Goal: Check status: Check status

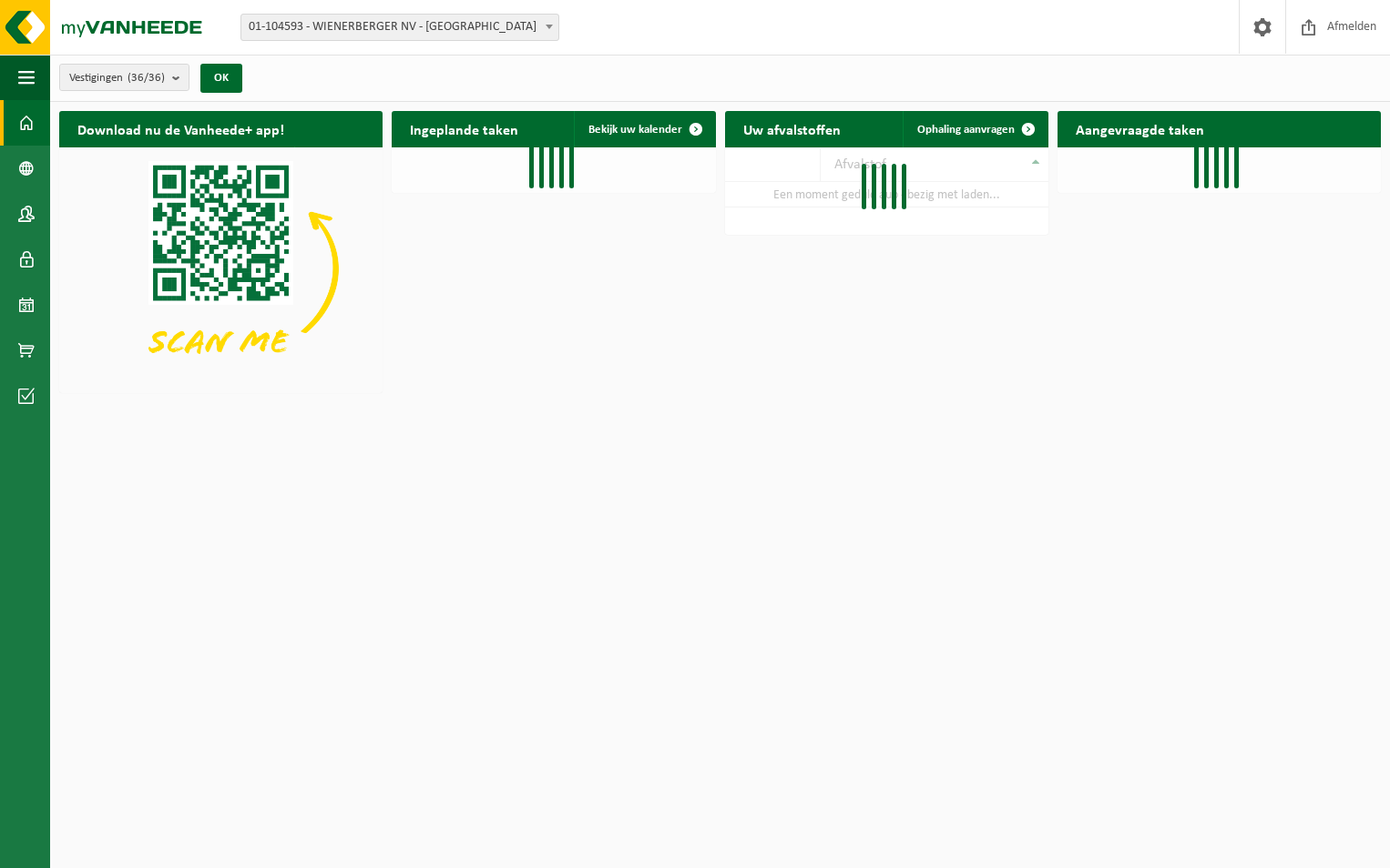
click at [466, 21] on span "01-104593 - WIENERBERGER NV - [GEOGRAPHIC_DATA]" at bounding box center [400, 27] width 317 height 26
type input "rumst"
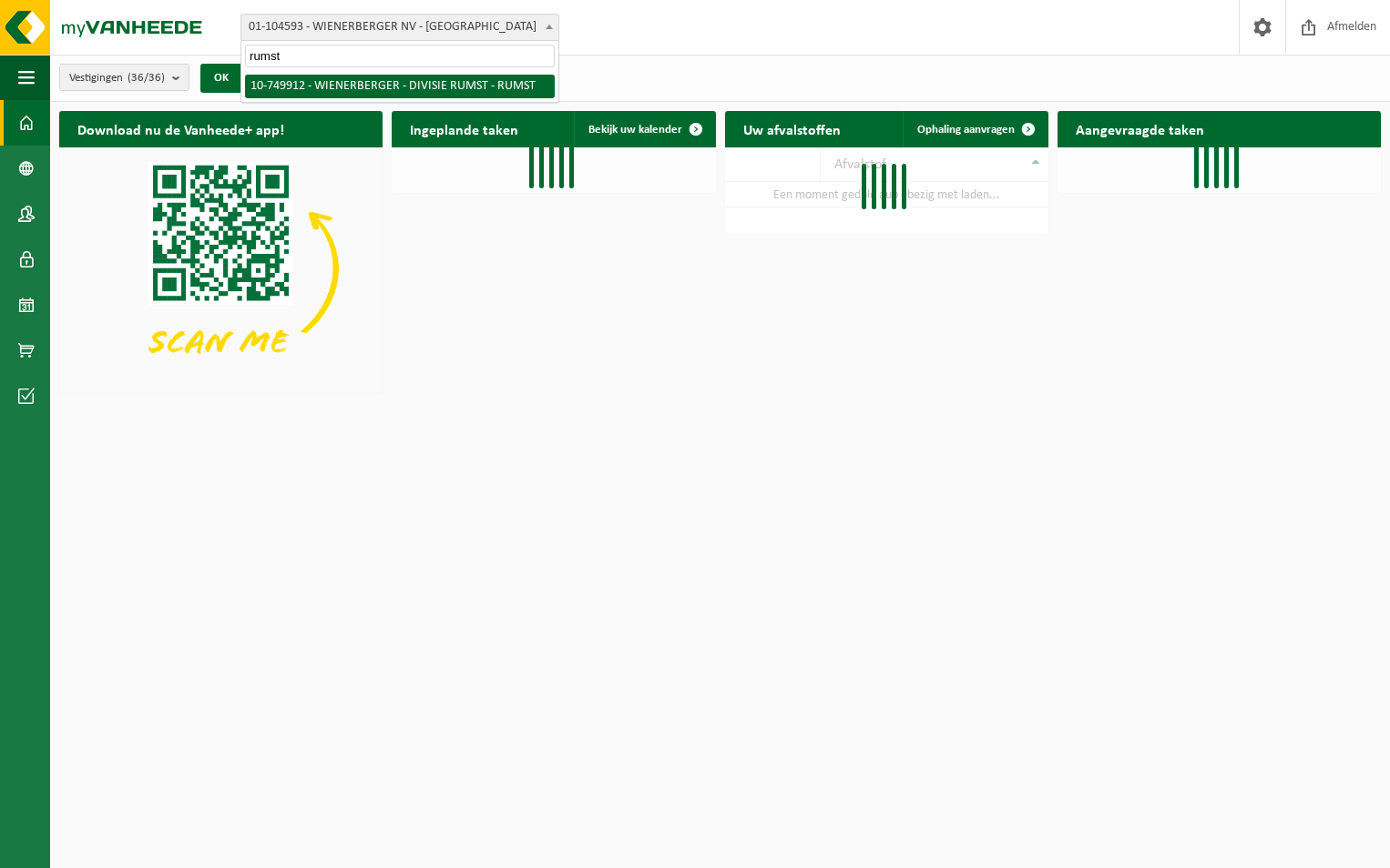
select select "29118"
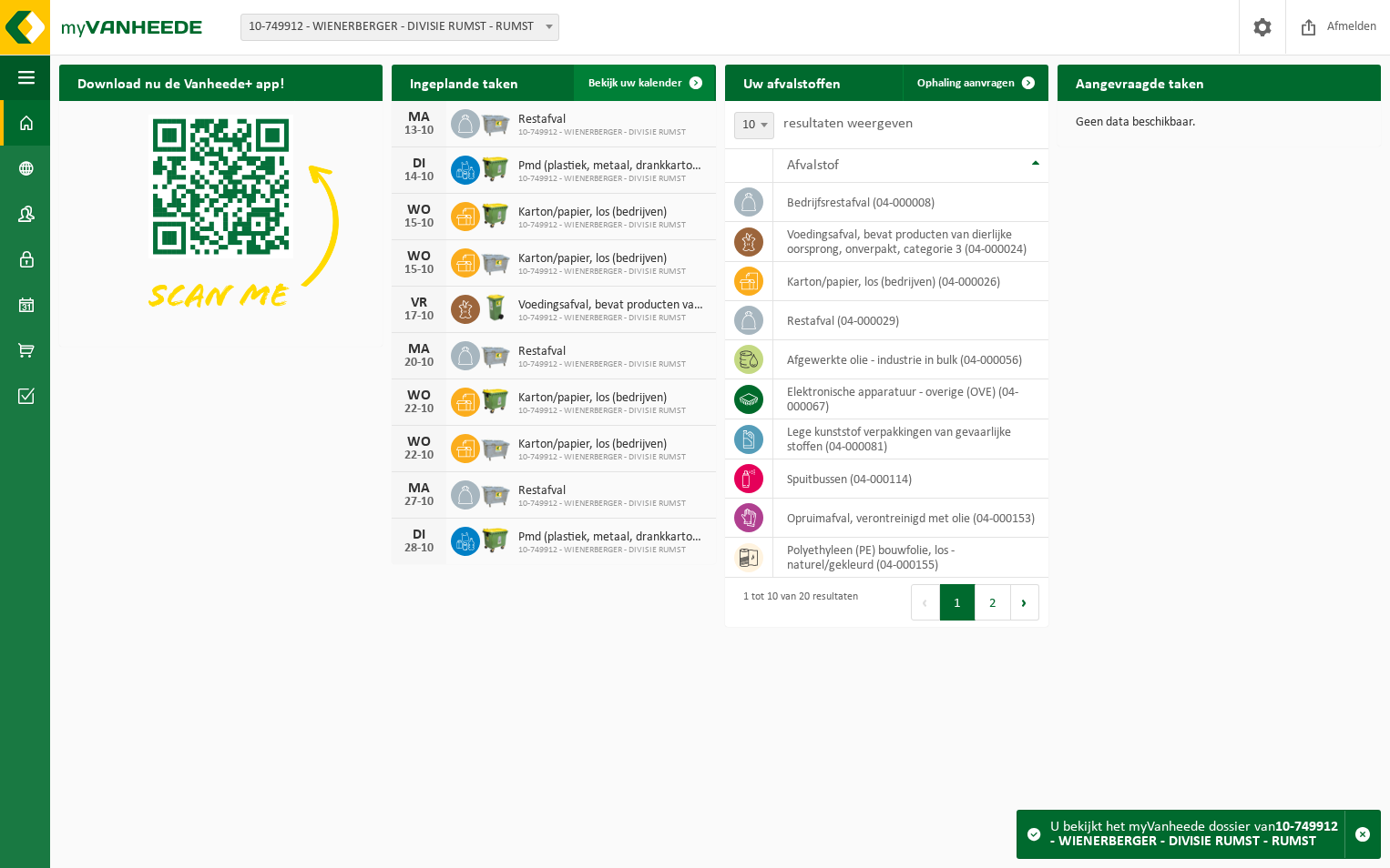
click at [608, 86] on span "Bekijk uw kalender" at bounding box center [635, 83] width 93 height 12
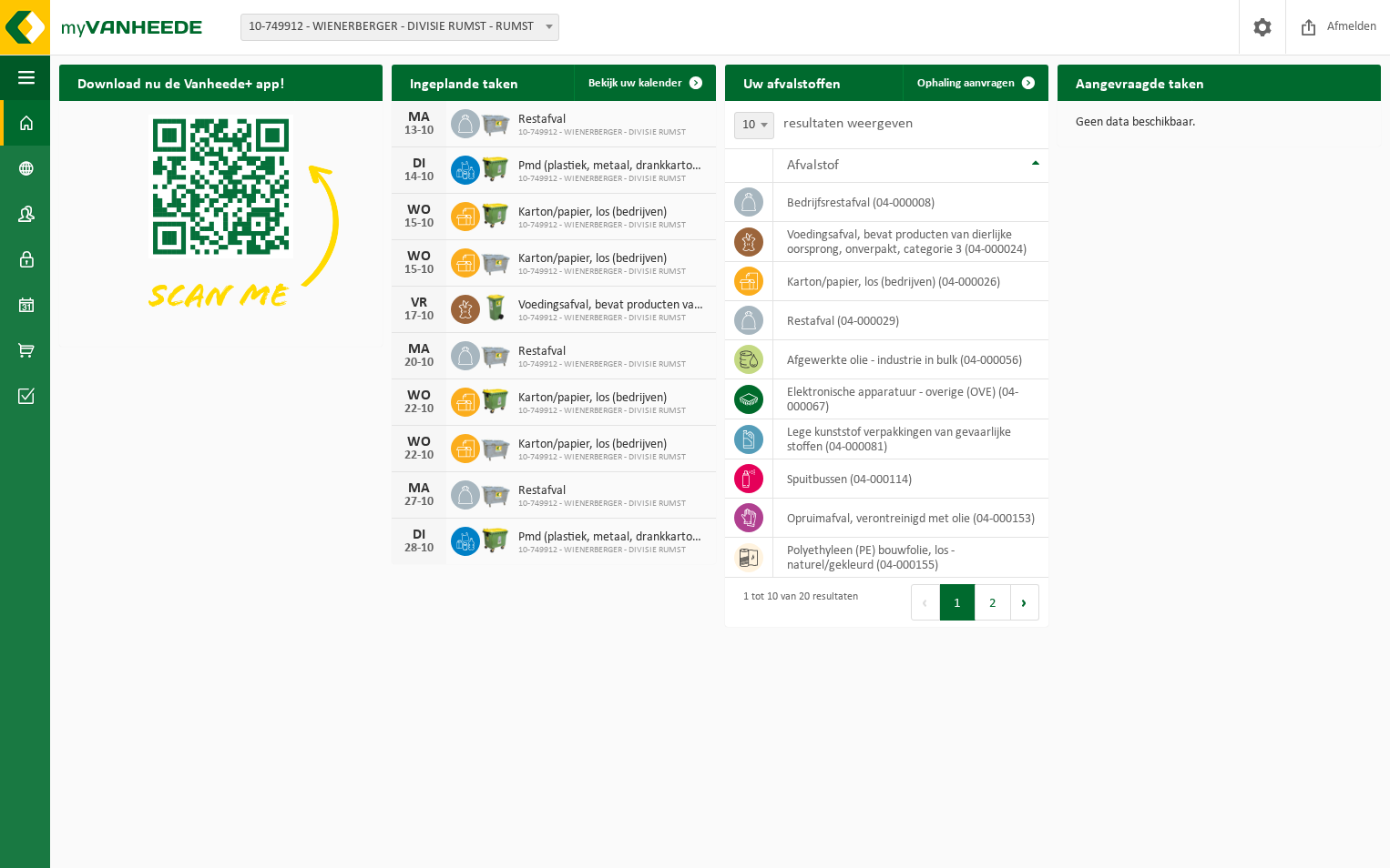
click at [1119, 183] on div "Download nu de Vanheede+ app! Verberg Ingeplande taken Bekijk uw kalender MA 13…" at bounding box center [720, 317] width 1331 height 523
